Goal: Transaction & Acquisition: Obtain resource

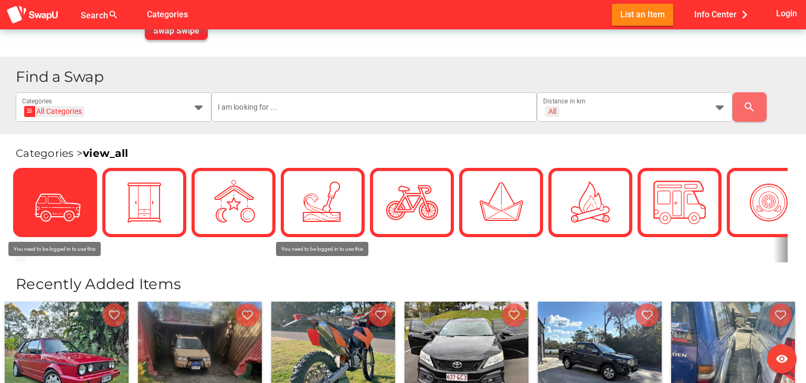
click at [84, 202] on div at bounding box center [55, 202] width 63 height 63
click at [68, 201] on img at bounding box center [55, 202] width 52 height 52
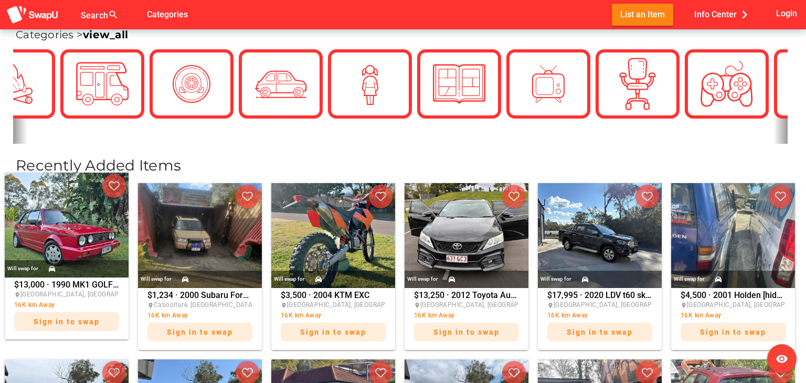
scroll to position [305, 0]
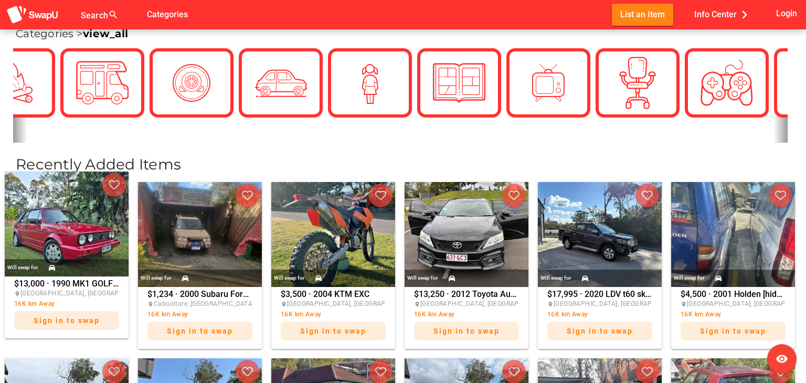
click at [59, 252] on img at bounding box center [67, 224] width 124 height 105
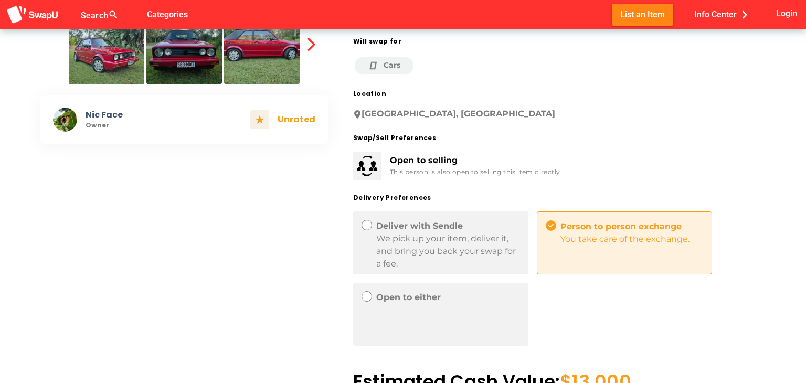
scroll to position [394, 0]
